Goal: Information Seeking & Learning: Check status

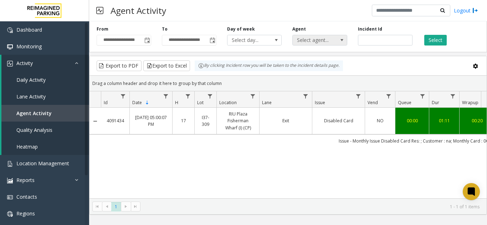
click at [309, 40] on span "Select agent..." at bounding box center [313, 40] width 43 height 10
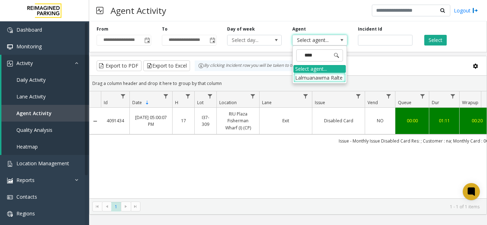
type input "*****"
click at [324, 76] on li "Lalmuanawma Ralte" at bounding box center [319, 78] width 52 height 10
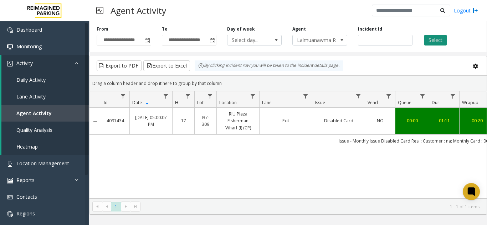
click at [430, 41] on button "Select" at bounding box center [435, 40] width 22 height 11
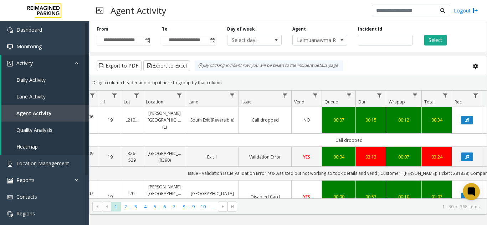
scroll to position [0, 134]
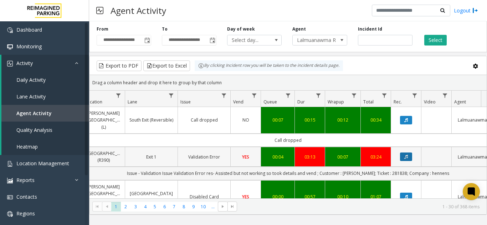
click at [407, 155] on icon "Data table" at bounding box center [406, 157] width 4 height 4
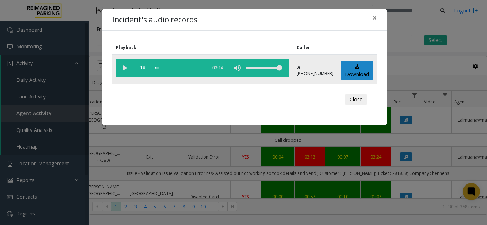
click at [125, 69] on vg-play-pause at bounding box center [125, 68] width 18 height 18
click at [374, 18] on span "×" at bounding box center [374, 18] width 4 height 10
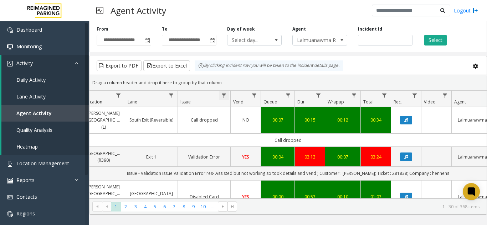
click at [224, 95] on span "Data table" at bounding box center [224, 96] width 6 height 6
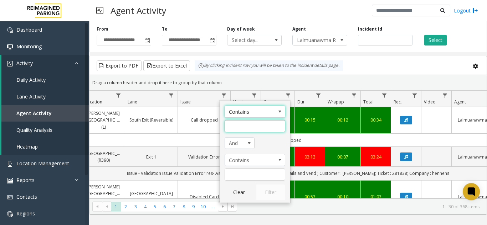
click at [243, 125] on input "Issue Filter" at bounding box center [254, 126] width 61 height 12
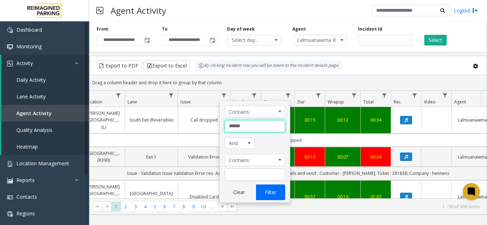
type input "******"
click at [269, 191] on button "Filter" at bounding box center [270, 193] width 29 height 16
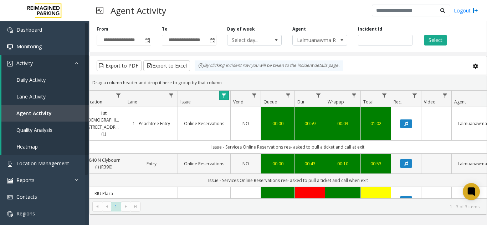
scroll to position [27, 134]
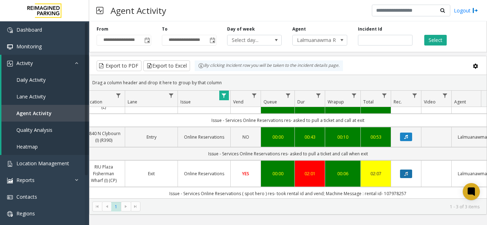
click at [405, 172] on icon "Data table" at bounding box center [406, 174] width 4 height 4
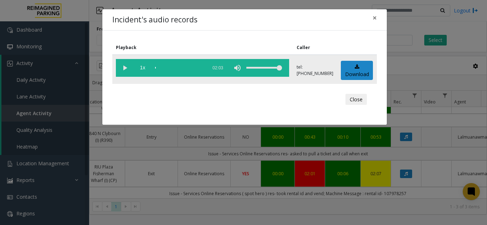
click at [125, 66] on vg-play-pause at bounding box center [125, 68] width 18 height 18
click at [375, 17] on span "×" at bounding box center [374, 18] width 4 height 10
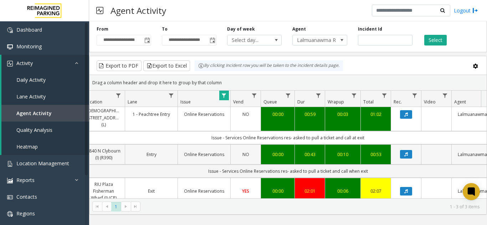
scroll to position [0, 134]
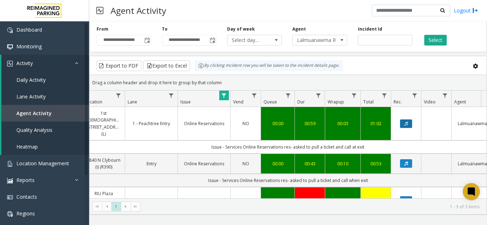
click at [405, 122] on icon "Data table" at bounding box center [406, 124] width 4 height 4
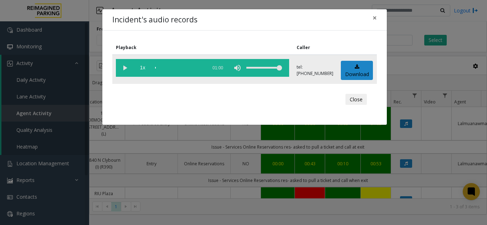
click at [123, 67] on vg-play-pause at bounding box center [125, 68] width 18 height 18
click at [189, 68] on div "scrub bar" at bounding box center [179, 68] width 48 height 18
click at [376, 15] on span "×" at bounding box center [374, 18] width 4 height 10
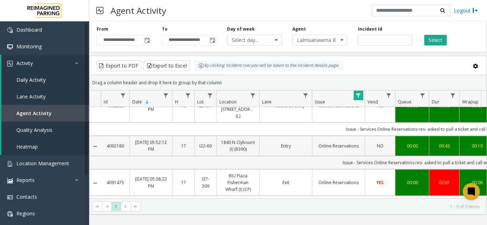
scroll to position [27, 0]
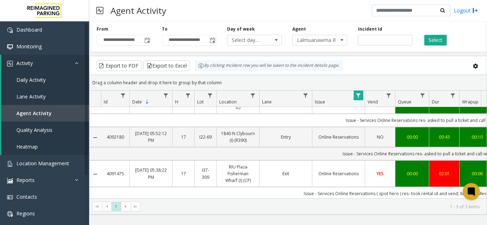
click at [357, 94] on span "Data table" at bounding box center [358, 96] width 6 height 6
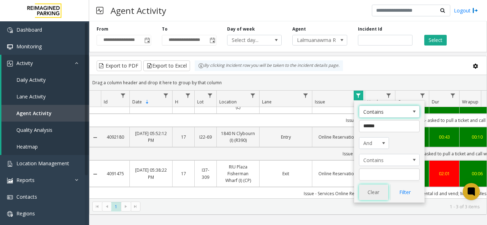
click at [379, 195] on button "Clear" at bounding box center [373, 193] width 29 height 16
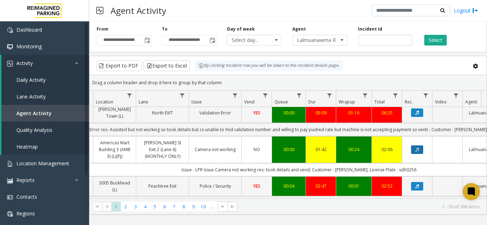
click at [414, 146] on button "Data table" at bounding box center [417, 150] width 12 height 9
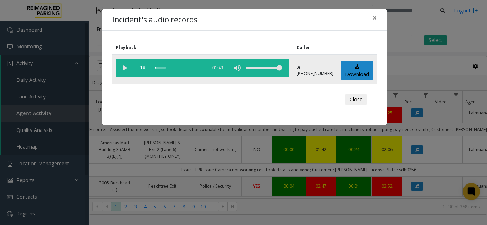
click at [120, 68] on vg-play-pause at bounding box center [125, 68] width 18 height 18
click at [374, 16] on span "×" at bounding box center [374, 18] width 4 height 10
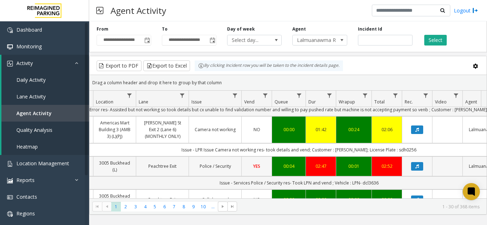
scroll to position [240, 123]
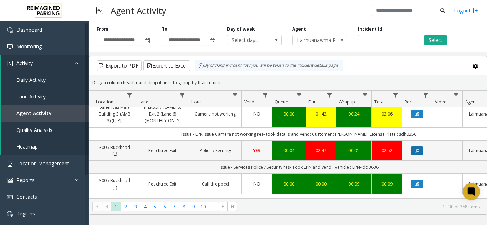
click at [419, 149] on icon "Data table" at bounding box center [417, 151] width 4 height 4
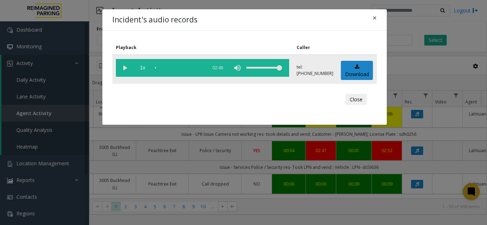
click at [126, 69] on vg-play-pause at bounding box center [125, 68] width 18 height 18
click at [125, 65] on vg-play-pause at bounding box center [125, 68] width 18 height 18
click at [126, 67] on vg-play-pause at bounding box center [125, 68] width 18 height 18
click at [197, 68] on div "scrub bar" at bounding box center [179, 68] width 48 height 18
click at [374, 20] on span "×" at bounding box center [374, 18] width 4 height 10
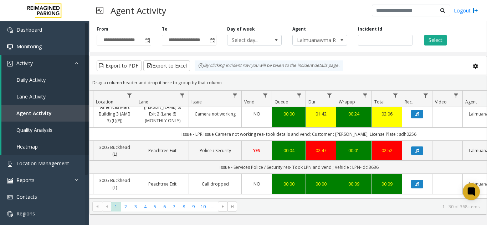
scroll to position [0, 0]
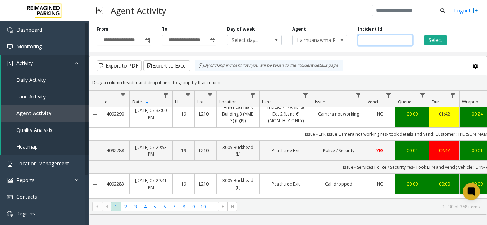
click at [373, 41] on input "number" at bounding box center [385, 40] width 54 height 11
click at [342, 40] on span at bounding box center [342, 40] width 6 height 6
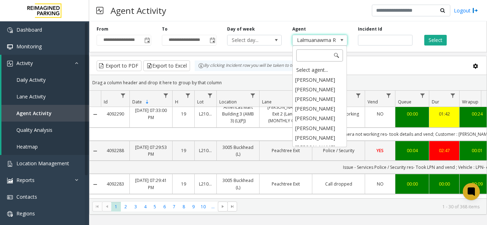
scroll to position [3718, 0]
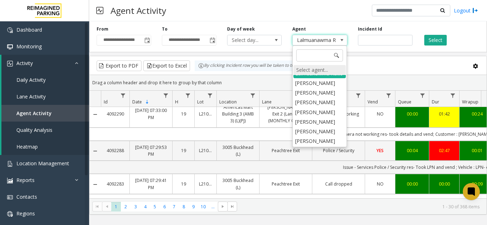
click at [310, 72] on div "Select agent..." at bounding box center [319, 70] width 52 height 10
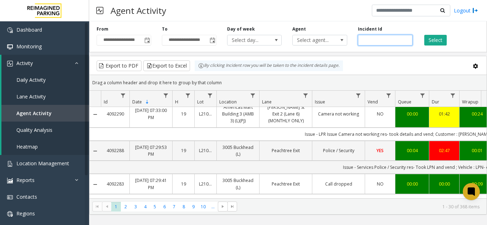
click at [361, 41] on input "number" at bounding box center [385, 40] width 54 height 11
click at [362, 41] on input "number" at bounding box center [385, 40] width 54 height 11
type input "*******"
click at [430, 36] on button "Select" at bounding box center [435, 40] width 22 height 11
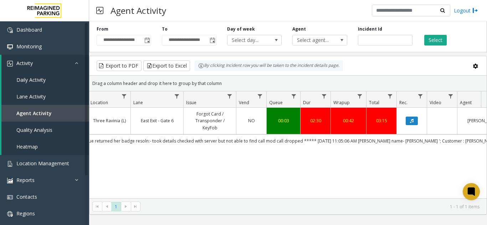
scroll to position [0, 154]
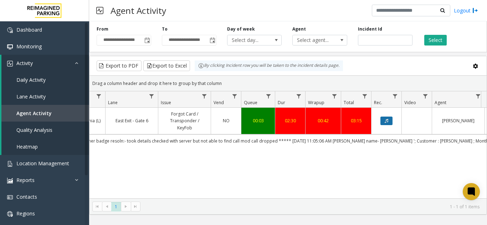
click at [386, 122] on icon "Data table" at bounding box center [386, 121] width 4 height 4
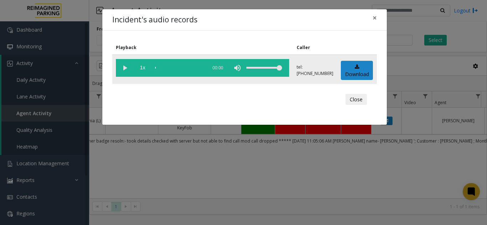
click at [128, 67] on vg-play-pause at bounding box center [125, 68] width 18 height 18
click at [125, 67] on vg-play-pause at bounding box center [125, 68] width 18 height 18
click at [121, 66] on vg-play-pause at bounding box center [125, 68] width 18 height 18
click at [124, 68] on vg-play-pause at bounding box center [125, 68] width 18 height 18
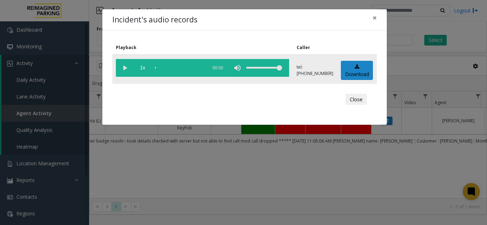
click at [124, 68] on vg-play-pause at bounding box center [125, 68] width 18 height 18
click at [376, 17] on span "×" at bounding box center [374, 18] width 4 height 10
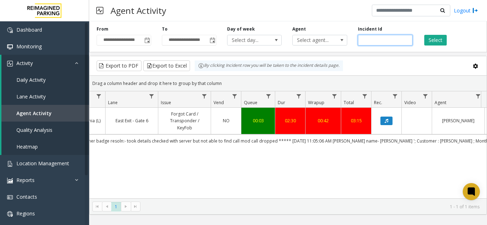
click at [369, 42] on input "*******" at bounding box center [385, 40] width 54 height 11
click at [388, 119] on icon "Data table" at bounding box center [386, 121] width 4 height 4
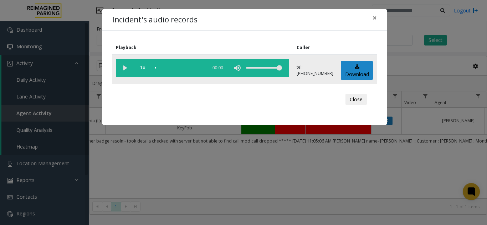
click at [124, 69] on vg-play-pause at bounding box center [125, 68] width 18 height 18
click at [375, 19] on span "×" at bounding box center [374, 18] width 4 height 10
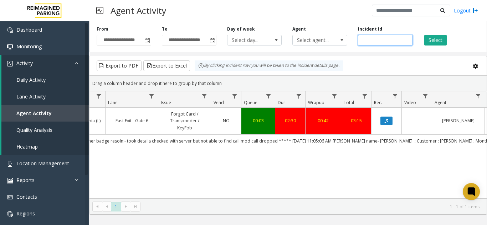
click at [373, 39] on input "*******" at bounding box center [385, 40] width 54 height 11
click at [324, 42] on span "Select agent..." at bounding box center [313, 40] width 43 height 10
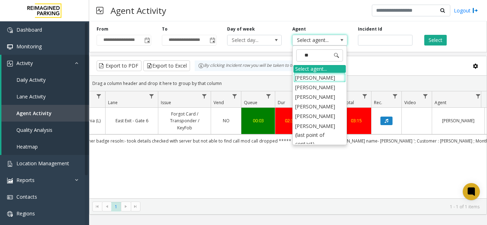
type input "***"
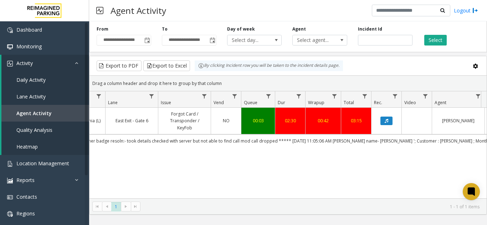
click at [316, 84] on div "Drag a column header and drop it here to group by that column" at bounding box center [287, 83] width 397 height 12
click at [325, 41] on span "Select agent..." at bounding box center [313, 40] width 43 height 10
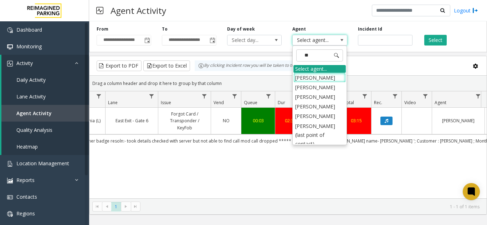
type input "***"
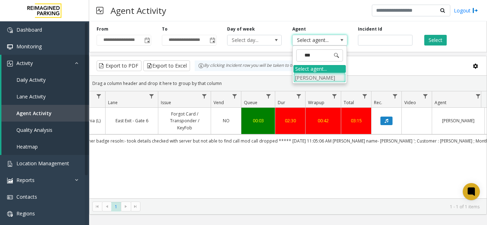
click at [308, 76] on li "[PERSON_NAME]" at bounding box center [319, 78] width 52 height 10
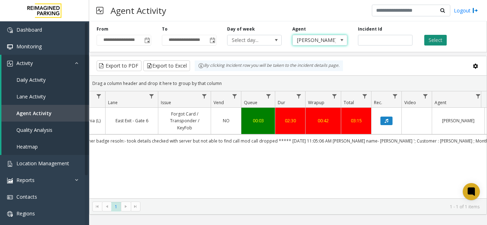
click at [442, 41] on button "Select" at bounding box center [435, 40] width 22 height 11
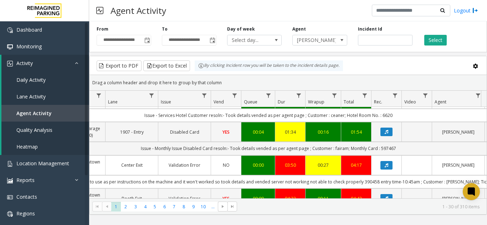
scroll to position [36, 154]
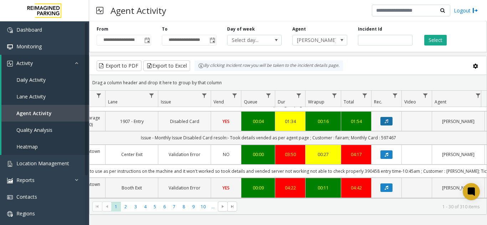
click at [390, 121] on button "Data table" at bounding box center [386, 121] width 12 height 9
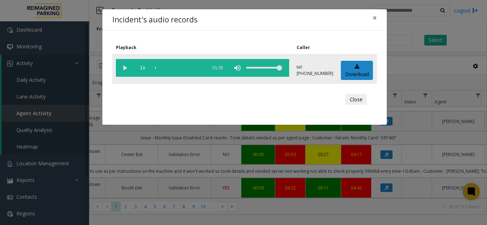
click at [128, 70] on vg-play-pause at bounding box center [125, 68] width 18 height 18
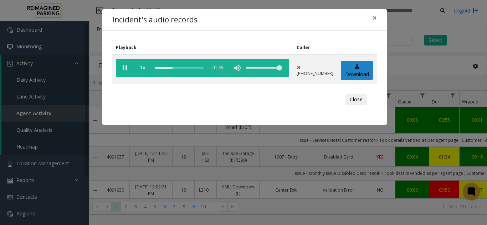
scroll to position [36, 154]
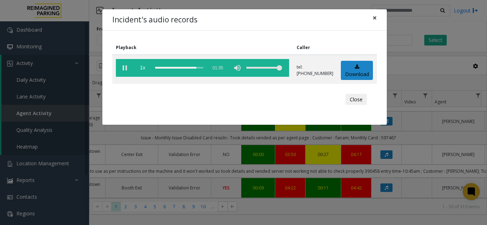
click at [374, 17] on span "×" at bounding box center [374, 18] width 4 height 10
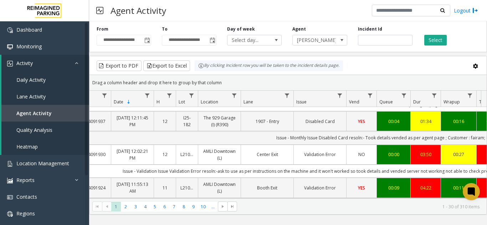
scroll to position [0, 0]
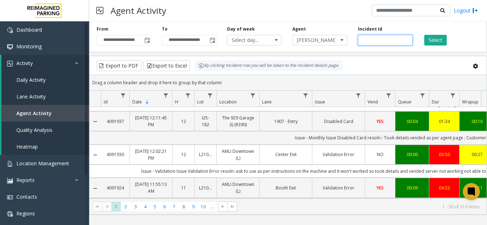
click at [371, 40] on input "number" at bounding box center [385, 40] width 54 height 11
click at [324, 40] on span "[PERSON_NAME]" at bounding box center [313, 40] width 43 height 10
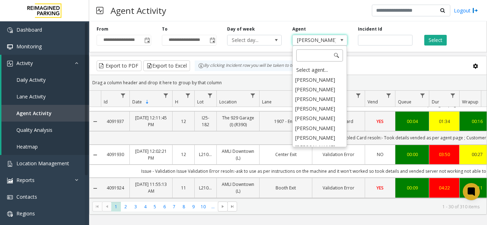
scroll to position [3413, 0]
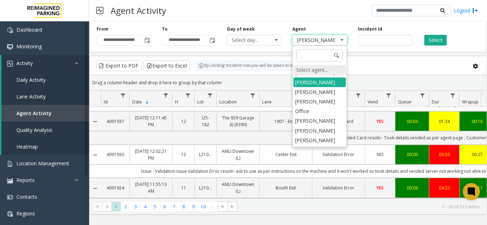
click at [311, 72] on div "Select agent..." at bounding box center [319, 70] width 52 height 10
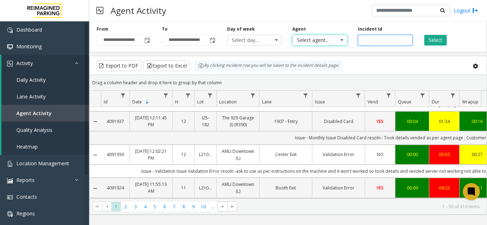
click at [366, 41] on input "number" at bounding box center [385, 40] width 54 height 11
click at [435, 38] on button "Select" at bounding box center [435, 40] width 22 height 11
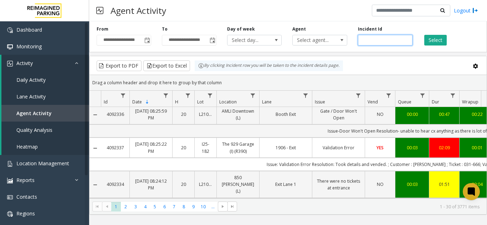
click at [363, 40] on input "number" at bounding box center [385, 40] width 54 height 11
type input "*******"
click at [425, 37] on button "Select" at bounding box center [435, 40] width 22 height 11
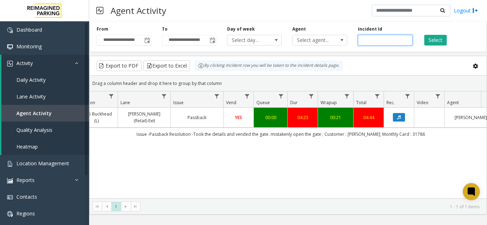
click at [367, 37] on input "*******" at bounding box center [385, 40] width 54 height 11
paste input "number"
click at [363, 42] on input "number" at bounding box center [385, 40] width 54 height 11
type input "*******"
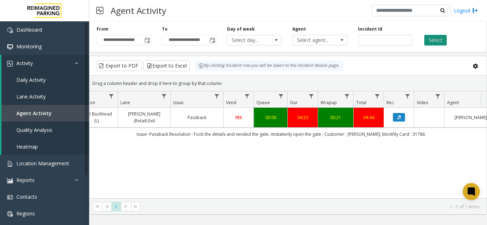
click at [440, 38] on button "Select" at bounding box center [435, 40] width 22 height 11
